Goal: Information Seeking & Learning: Check status

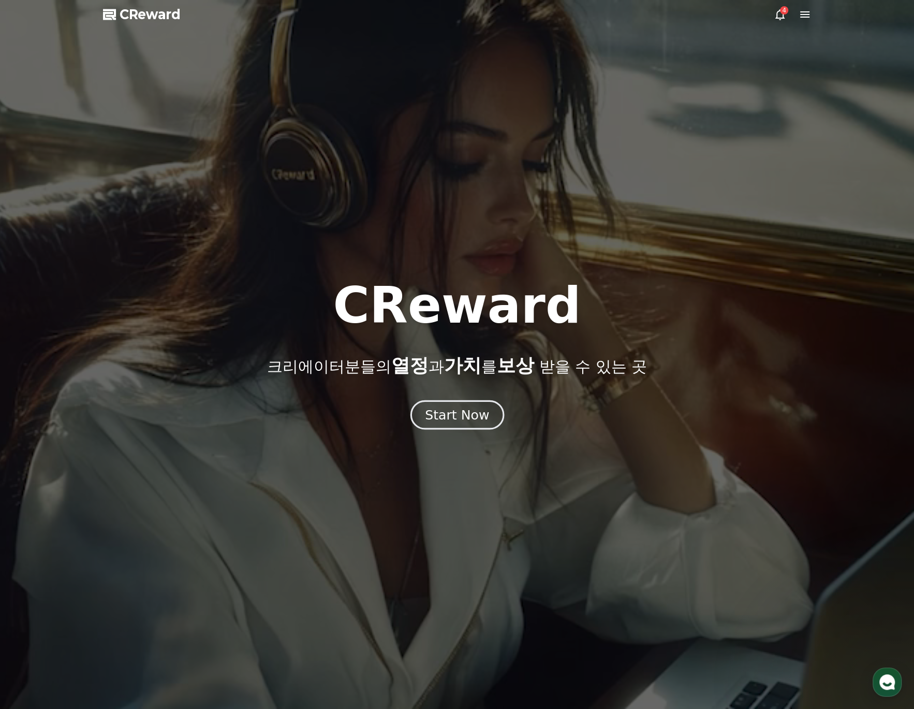
click at [473, 419] on div "Start Now" at bounding box center [457, 415] width 64 height 18
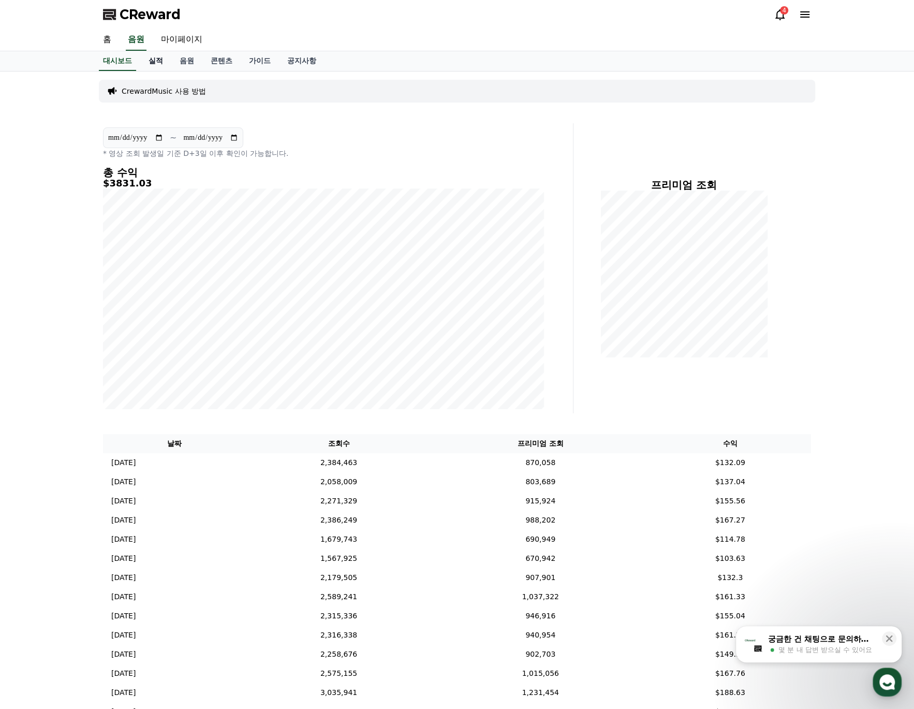
click at [166, 59] on link "실적" at bounding box center [155, 61] width 31 height 20
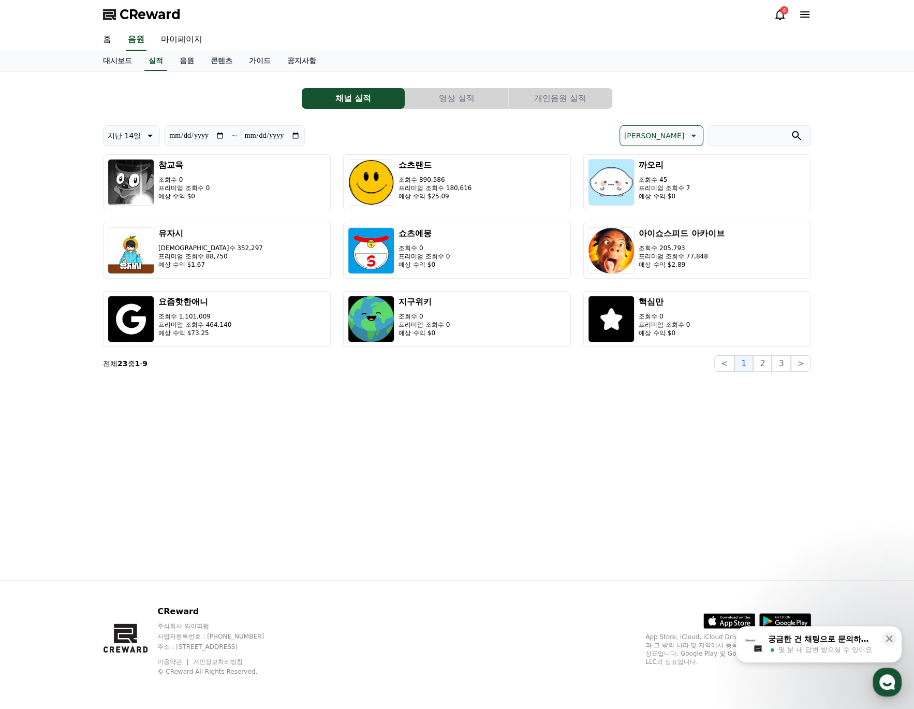
click at [392, 397] on div "**********" at bounding box center [457, 325] width 725 height 508
click at [445, 419] on div "**********" at bounding box center [457, 325] width 725 height 508
